Goal: Task Accomplishment & Management: Manage account settings

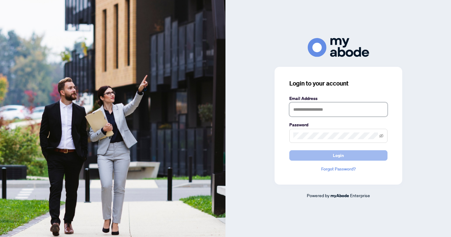
type input "**********"
click at [347, 158] on button "Login" at bounding box center [338, 155] width 98 height 10
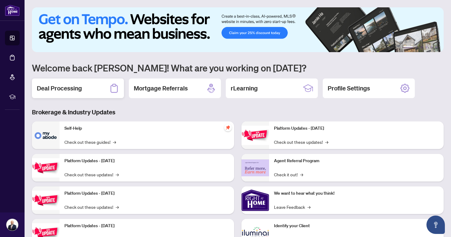
click at [87, 92] on div "Deal Processing" at bounding box center [78, 89] width 92 height 20
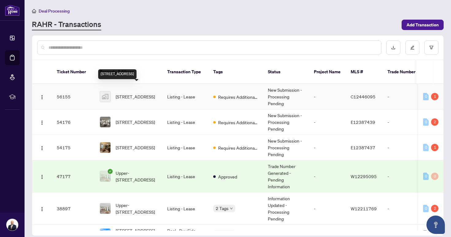
click at [129, 93] on span "[STREET_ADDRESS]" at bounding box center [135, 96] width 39 height 7
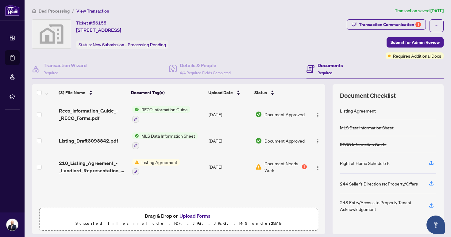
scroll to position [19, 0]
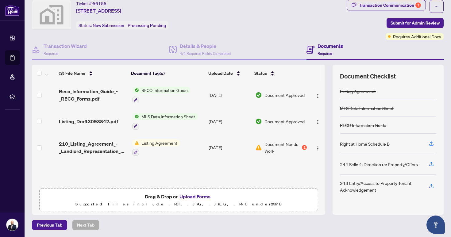
click at [284, 146] on span "Document Needs Work" at bounding box center [283, 148] width 37 height 14
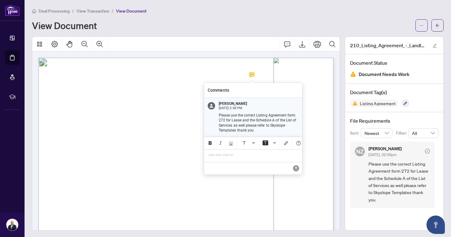
scroll to position [1, 0]
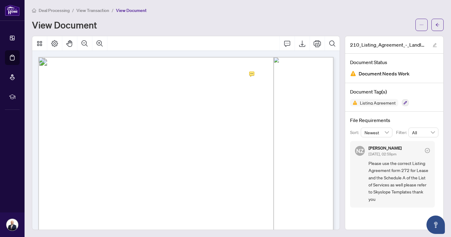
click at [92, 11] on span "View Transaction" at bounding box center [92, 11] width 33 height 6
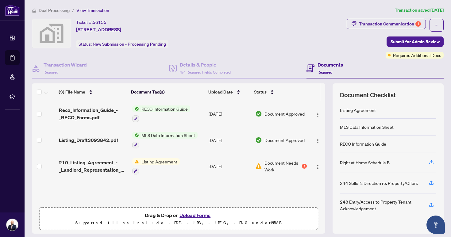
click at [168, 216] on span "Drag & Drop or Upload Forms" at bounding box center [179, 216] width 68 height 8
click at [185, 214] on button "Upload Forms" at bounding box center [195, 216] width 35 height 8
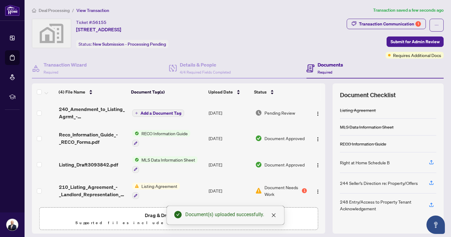
click at [159, 113] on span "Add a Document Tag" at bounding box center [161, 113] width 41 height 4
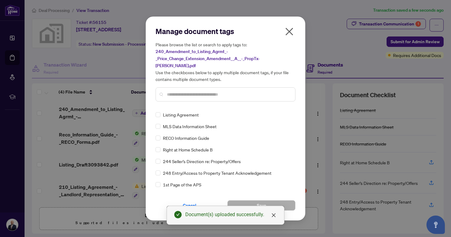
click at [196, 92] on input "text" at bounding box center [228, 94] width 123 height 7
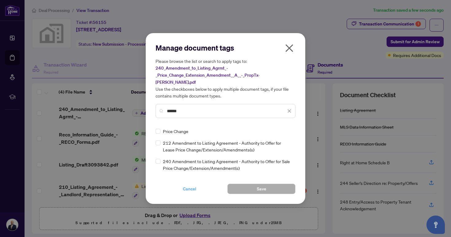
type input "*****"
click at [185, 184] on span "Cancel" at bounding box center [190, 189] width 14 height 10
